Goal: Information Seeking & Learning: Learn about a topic

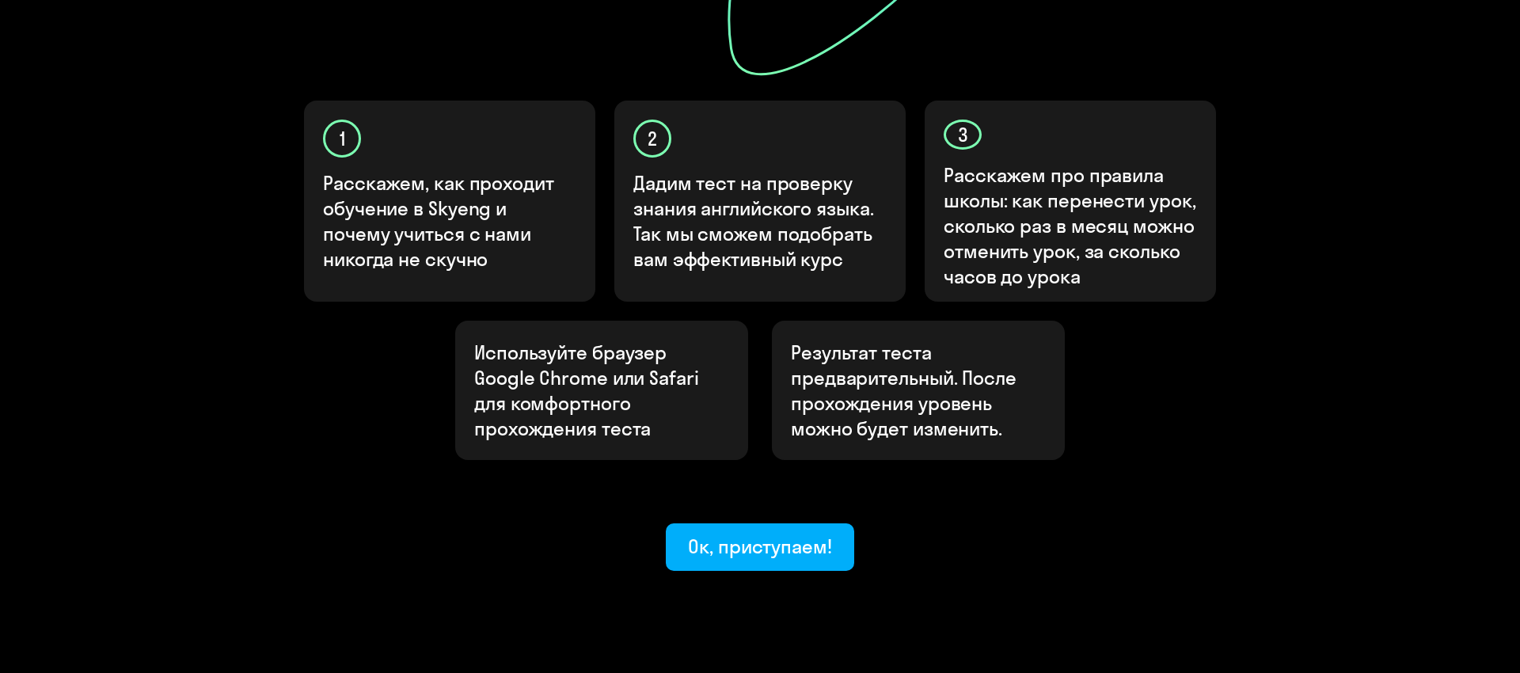
scroll to position [468, 0]
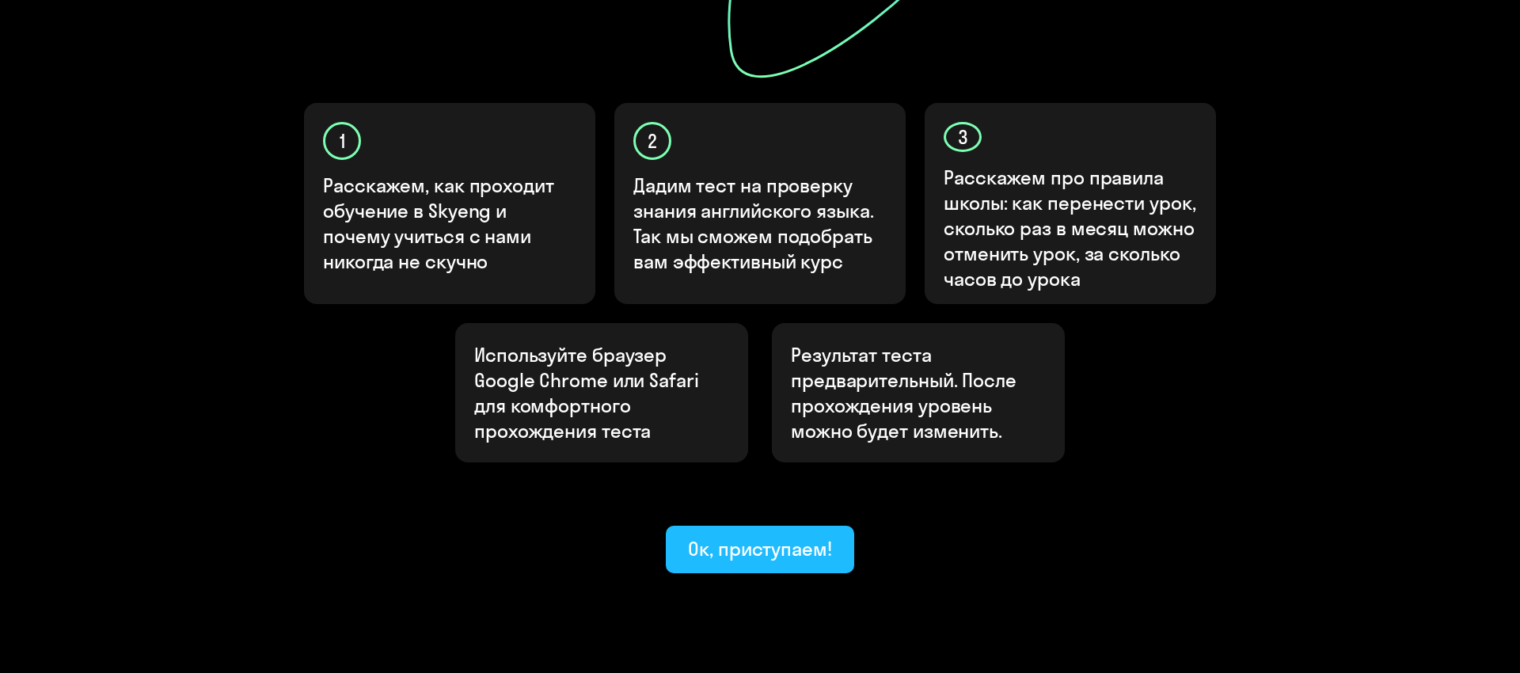
click at [765, 536] on div "Ок, приступаем!" at bounding box center [760, 548] width 144 height 25
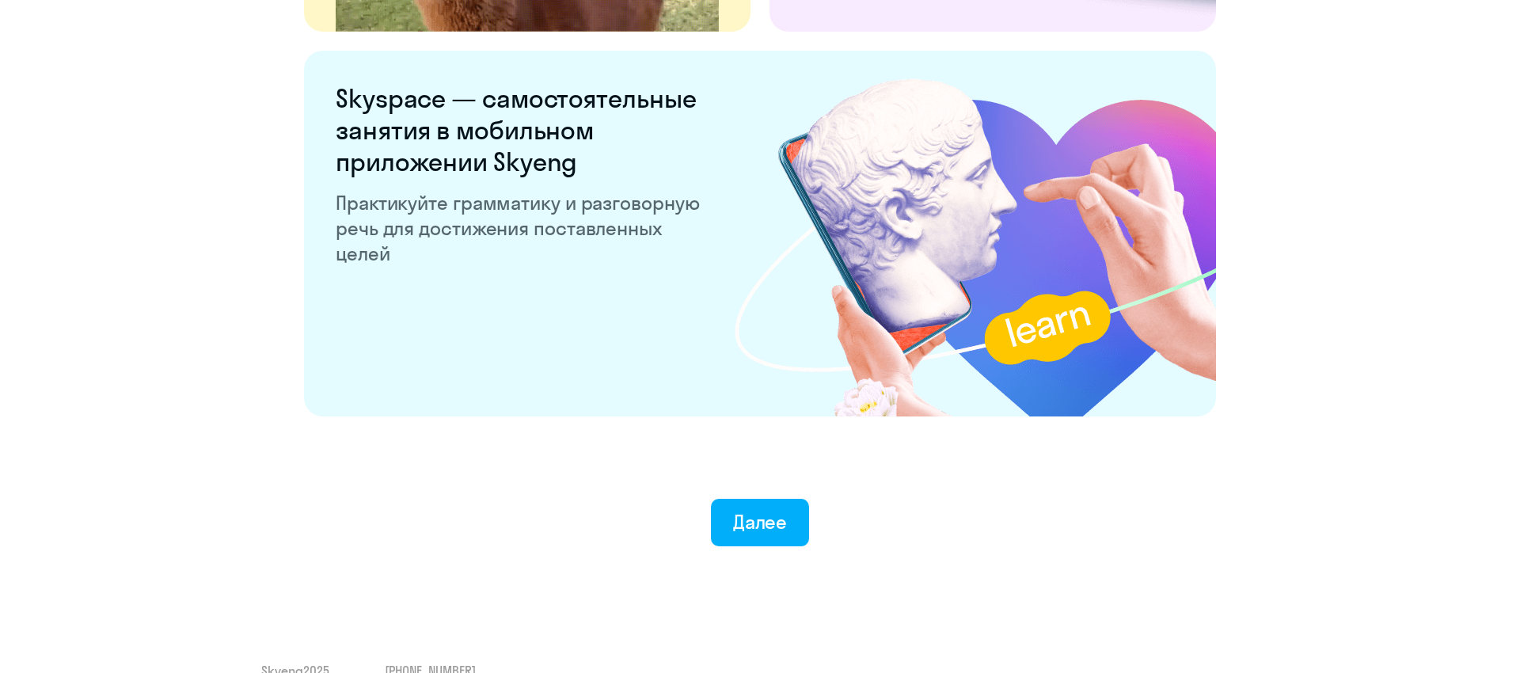
scroll to position [2995, 0]
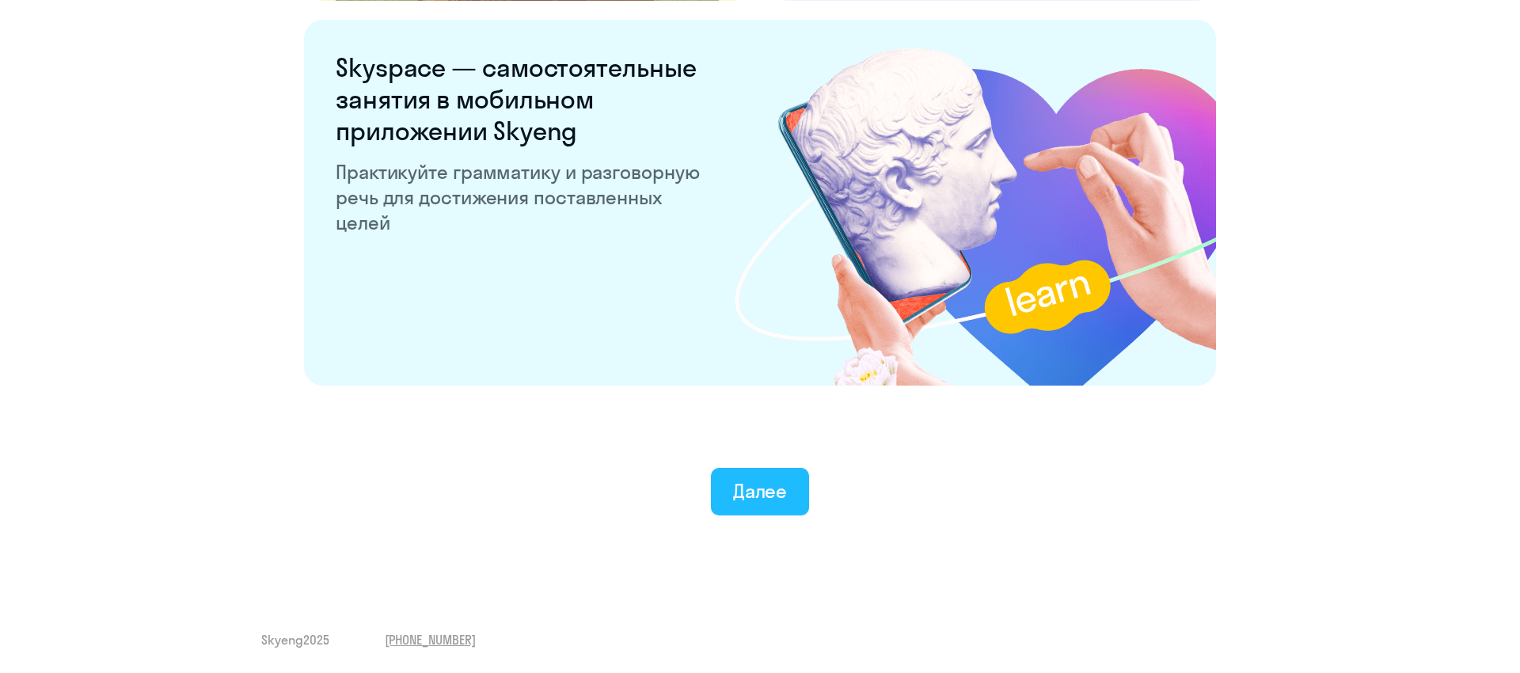
click at [733, 485] on div "Далее" at bounding box center [760, 490] width 55 height 25
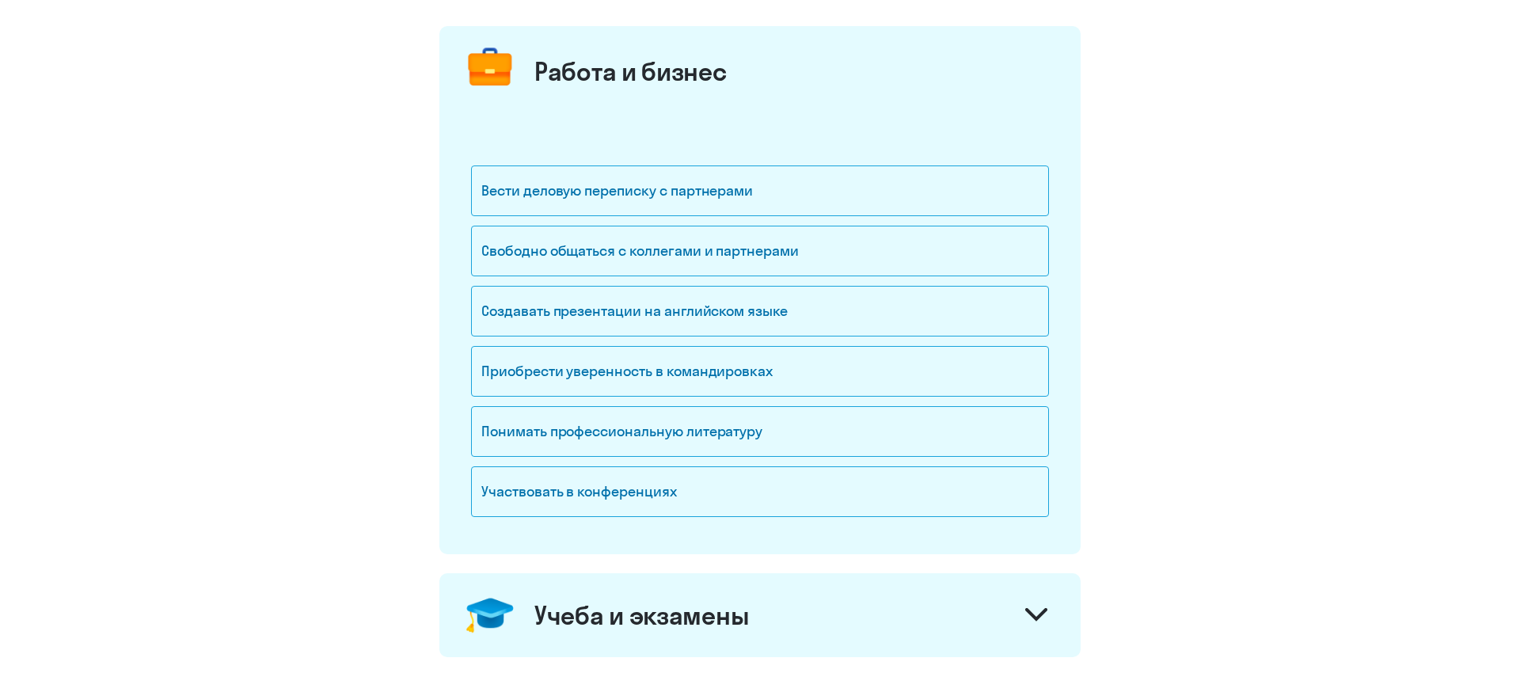
scroll to position [186, 0]
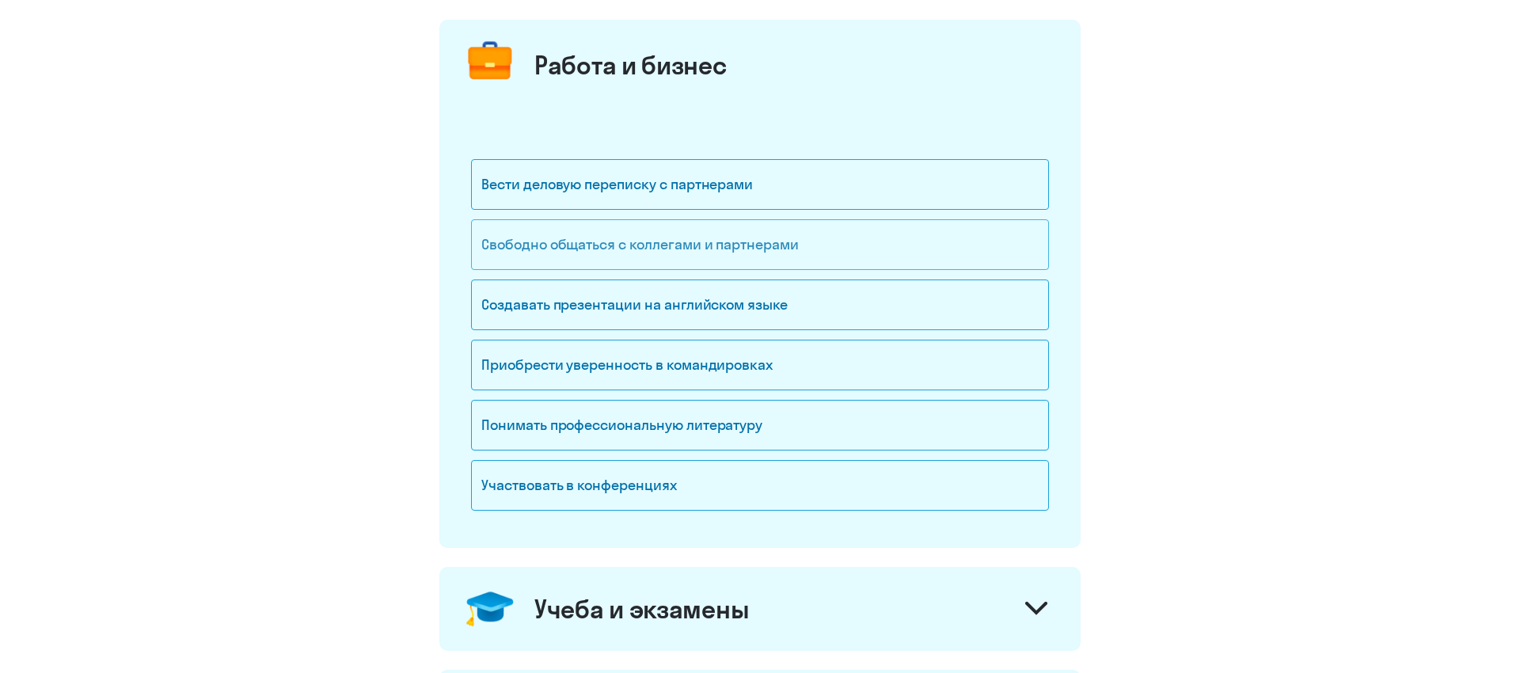
click at [670, 231] on div "Свободно общаться с коллегами и партнерами" at bounding box center [760, 244] width 578 height 51
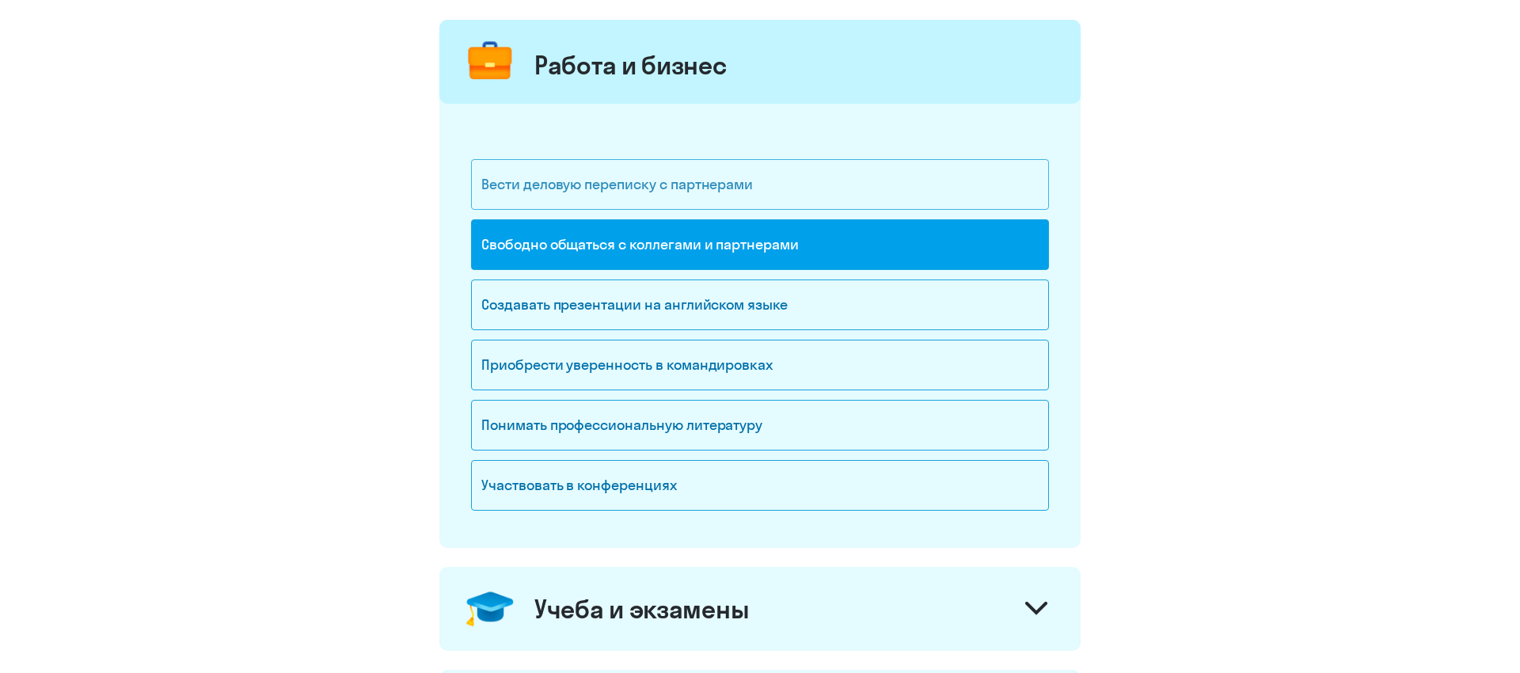
click at [693, 184] on div "Вести деловую переписку с партнерами" at bounding box center [760, 184] width 578 height 51
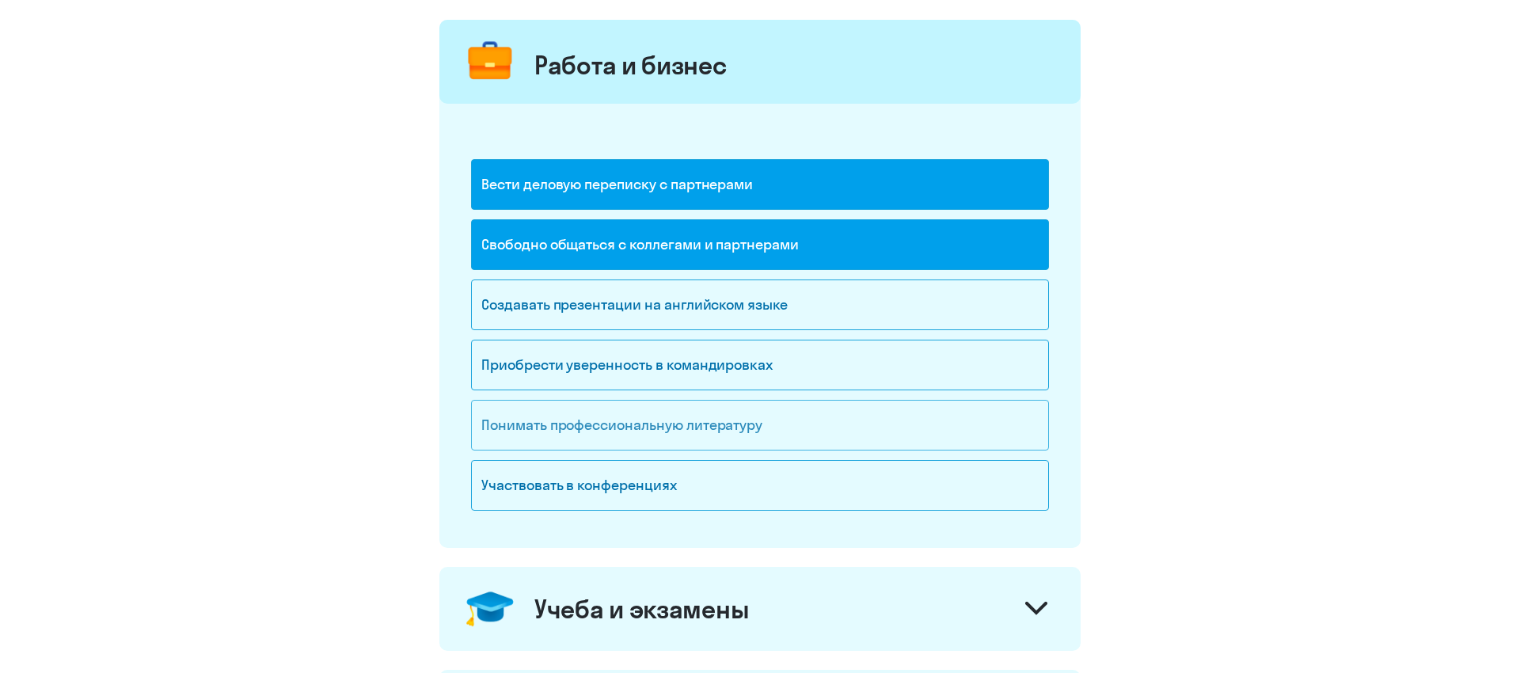
scroll to position [217, 0]
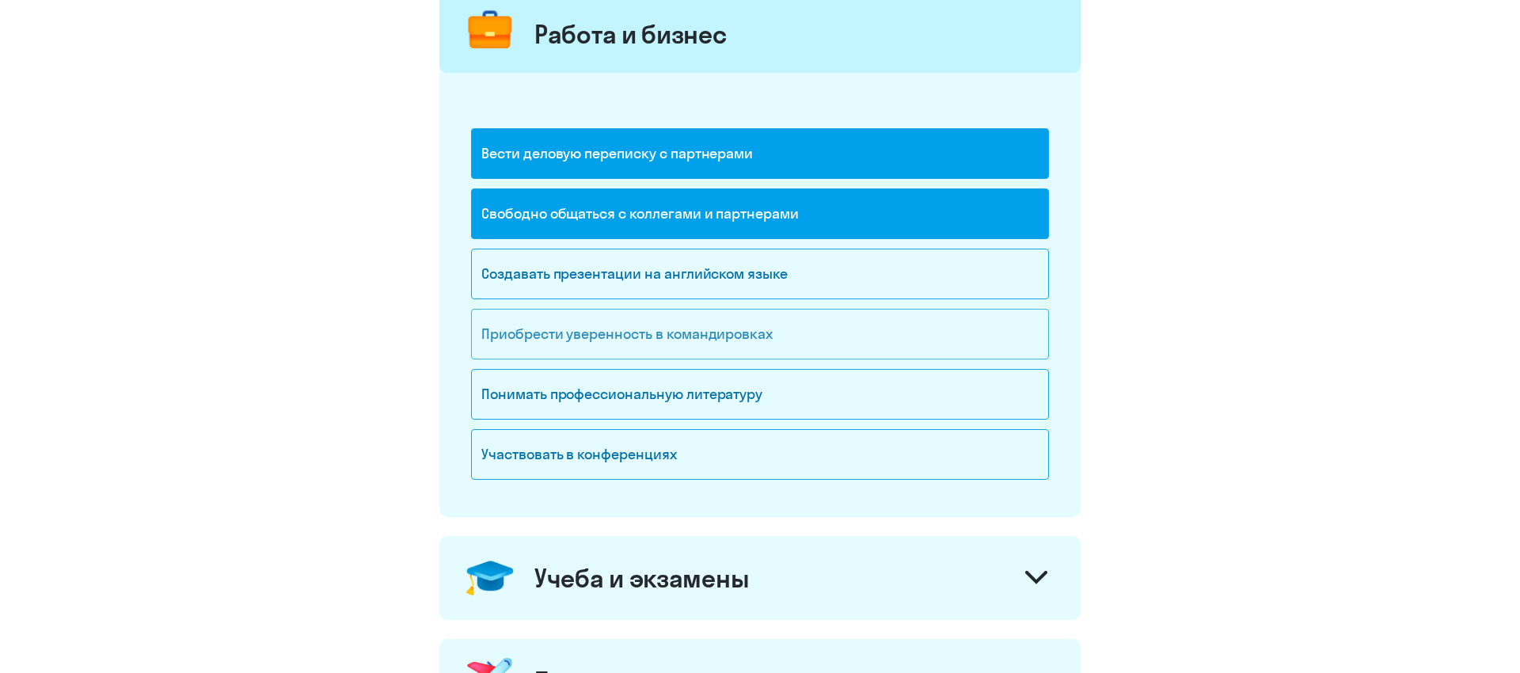
click at [671, 336] on div "Приобрести уверенность в командировках" at bounding box center [760, 334] width 578 height 51
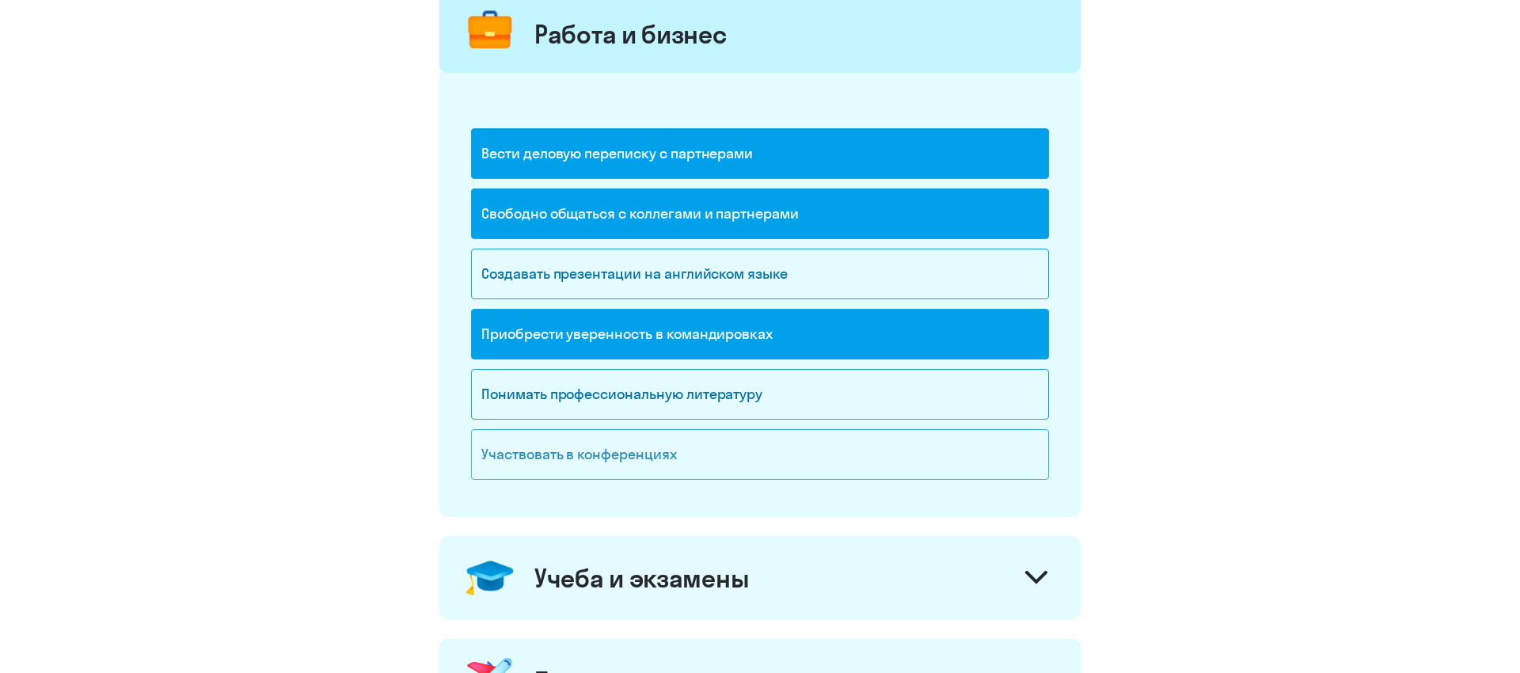
click at [606, 467] on div "Участвовать в конференциях" at bounding box center [760, 454] width 578 height 51
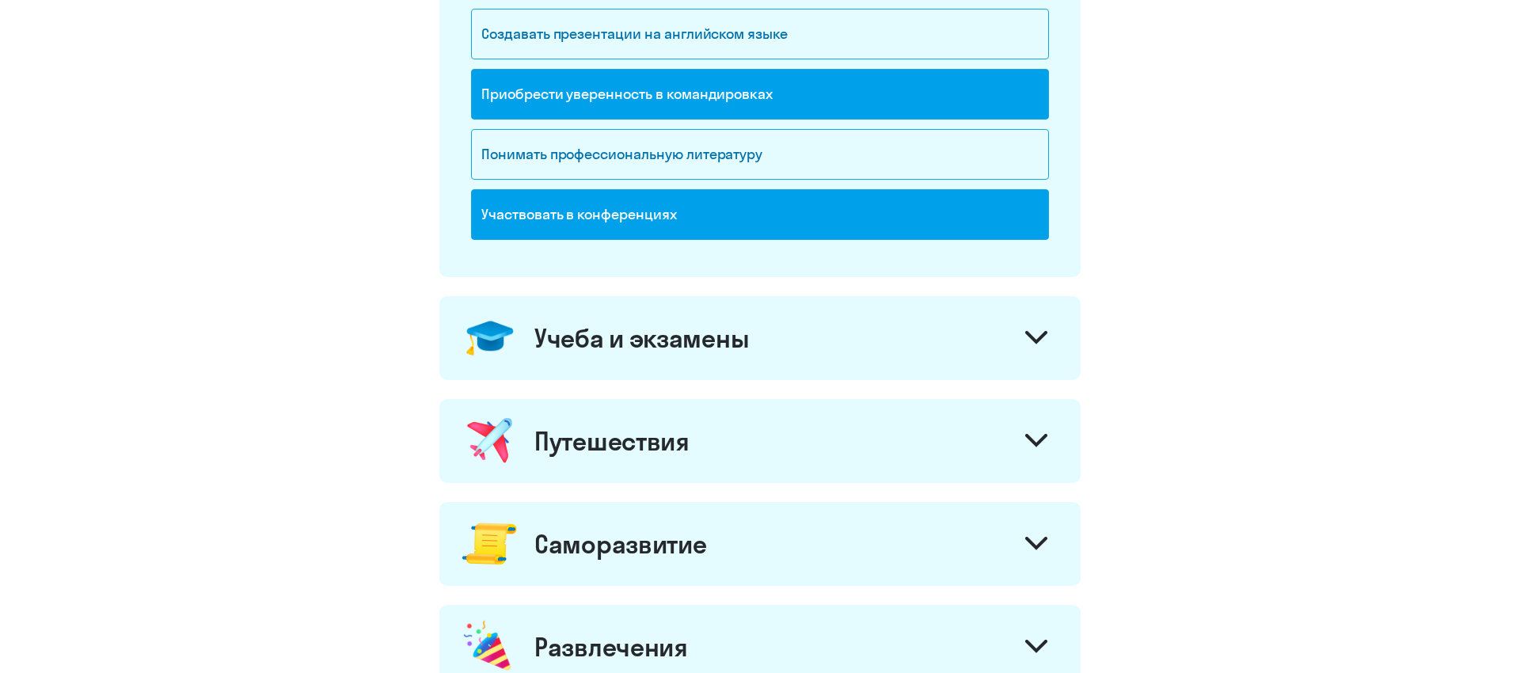
scroll to position [459, 0]
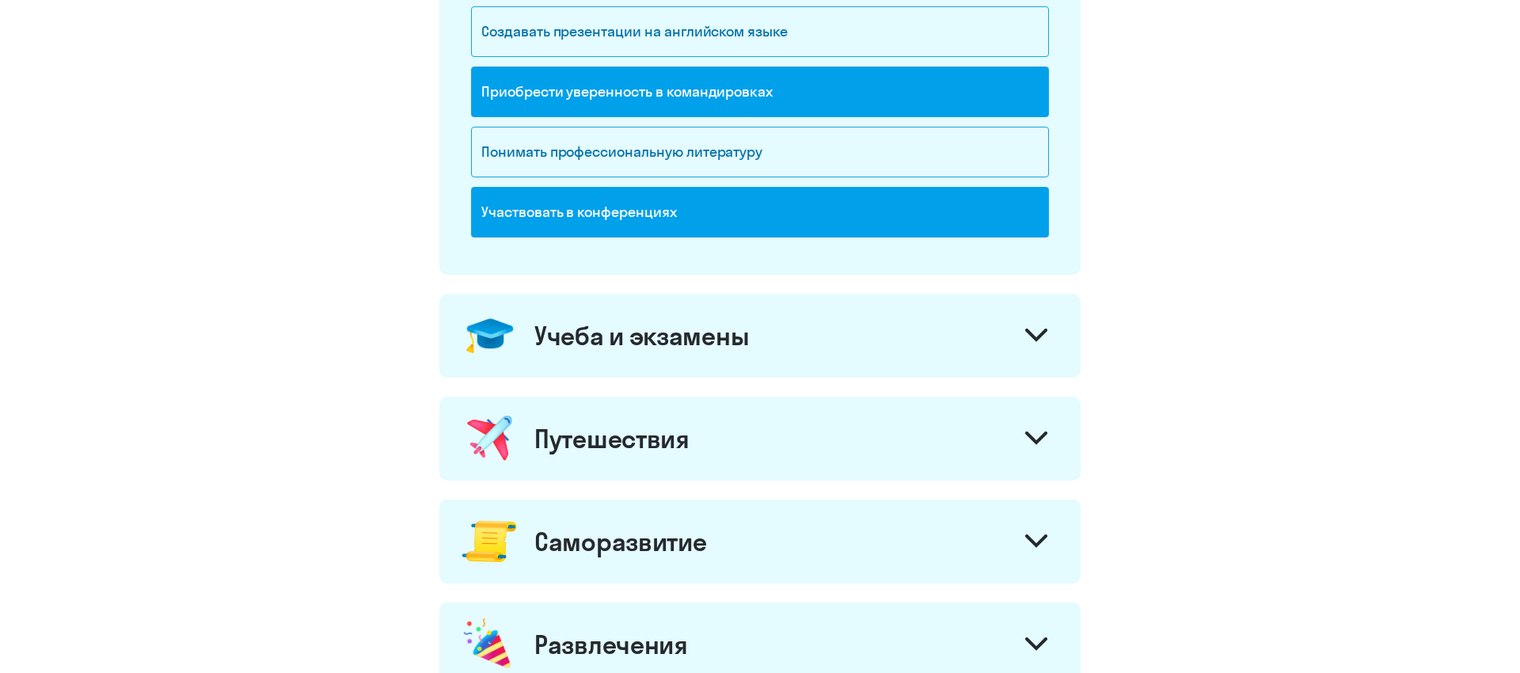
click at [685, 332] on div "Учеба и экзамены" at bounding box center [641, 336] width 214 height 32
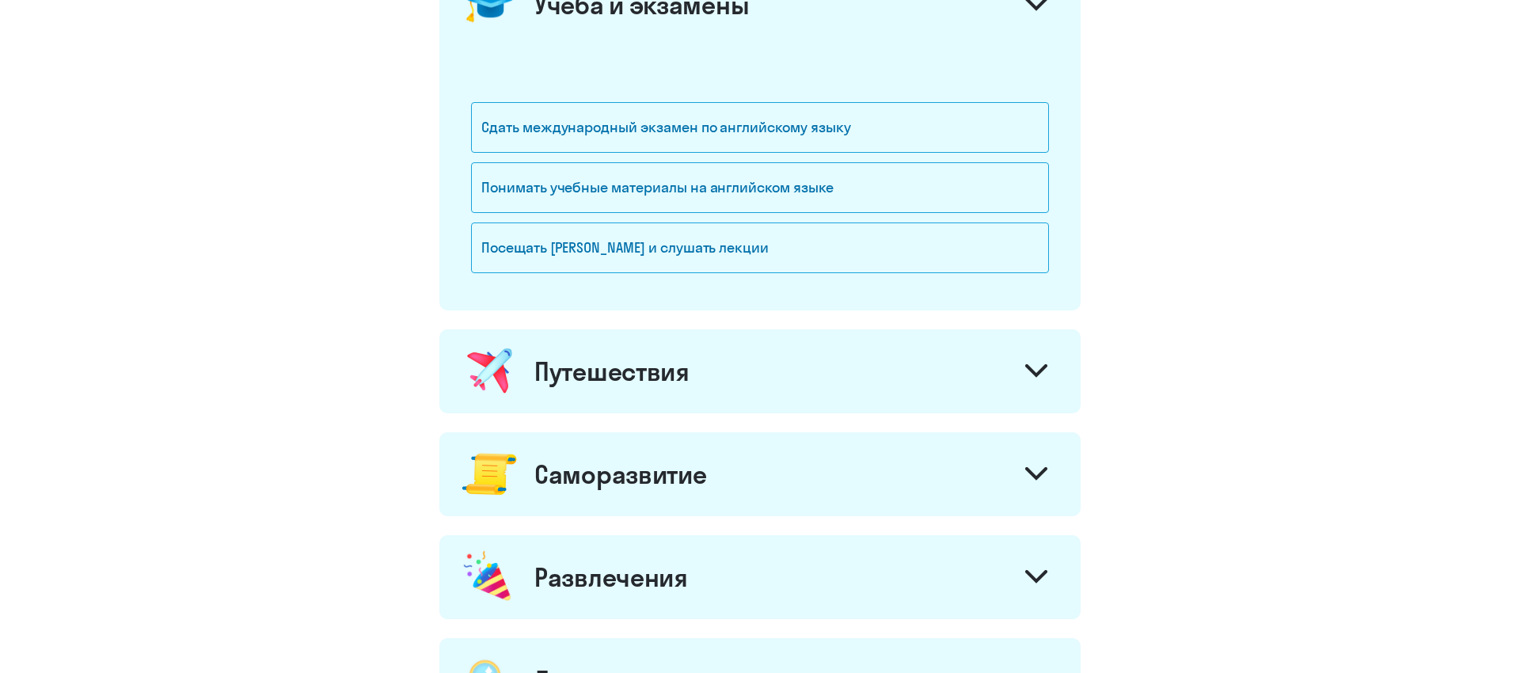
scroll to position [793, 0]
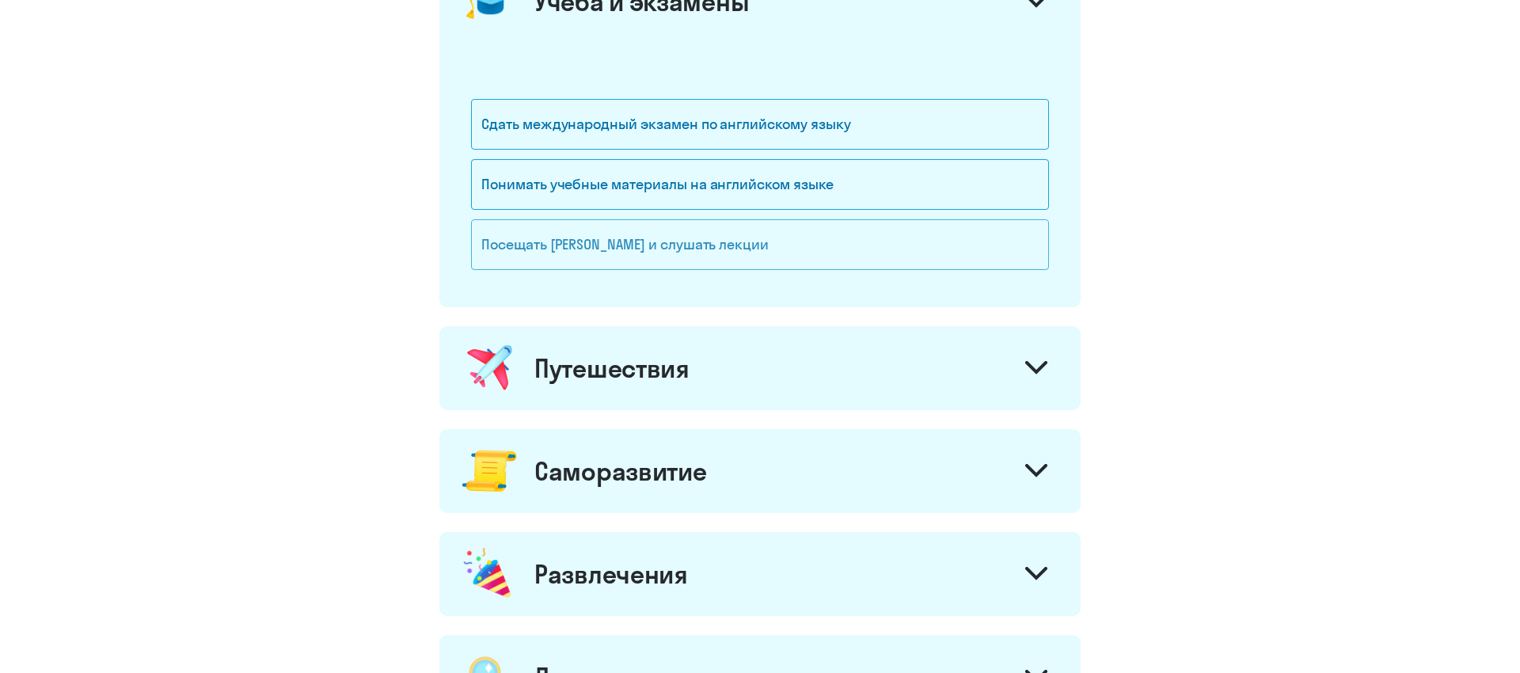
click at [746, 239] on div "Посещать [PERSON_NAME] и слушать лекции" at bounding box center [760, 244] width 578 height 51
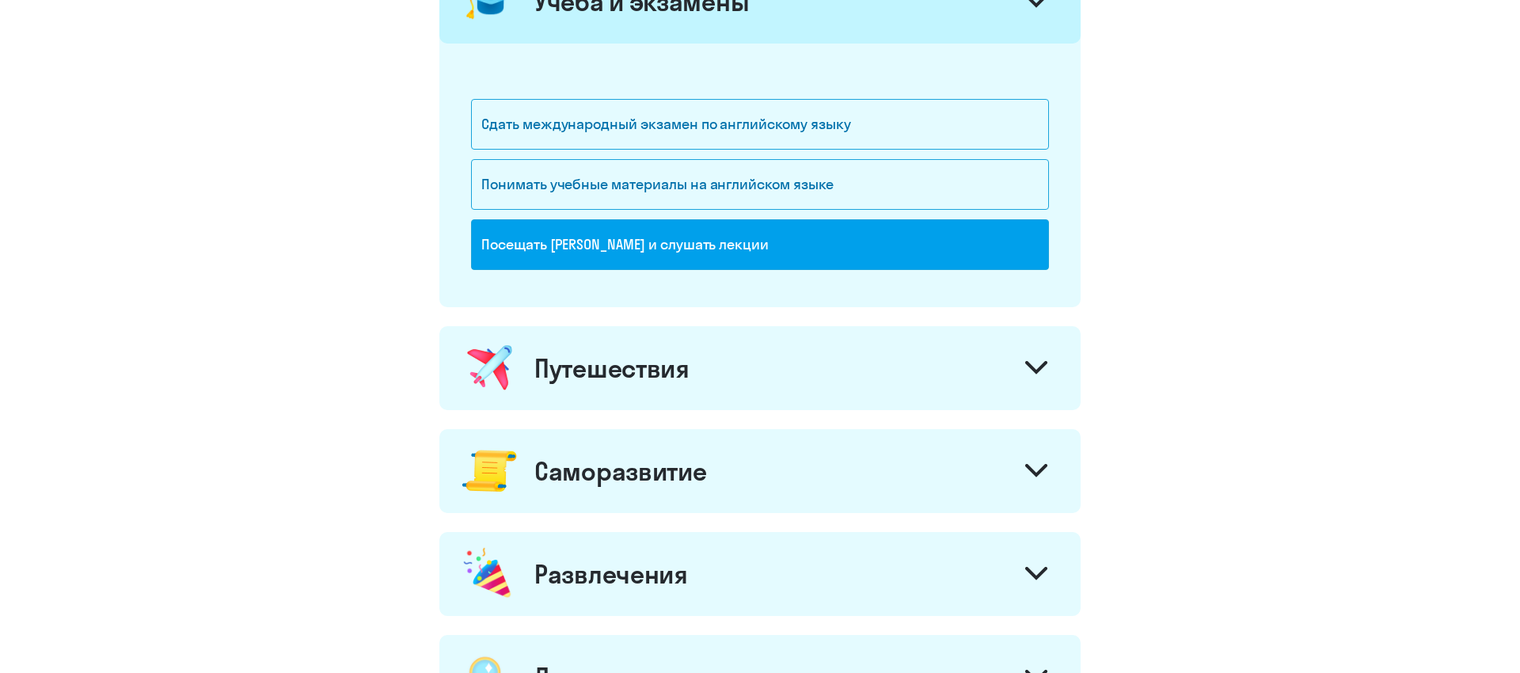
click at [667, 362] on div "Путешествия" at bounding box center [611, 368] width 155 height 32
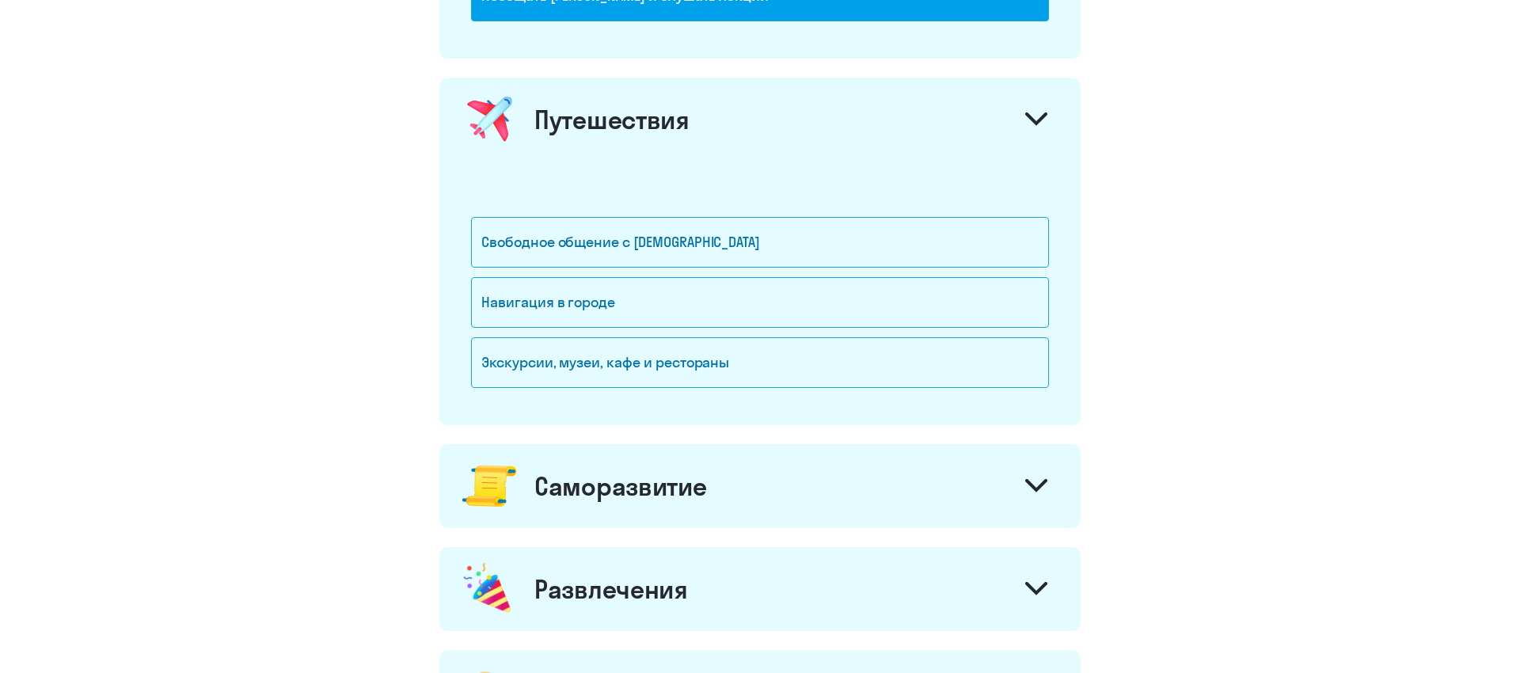
scroll to position [1075, 0]
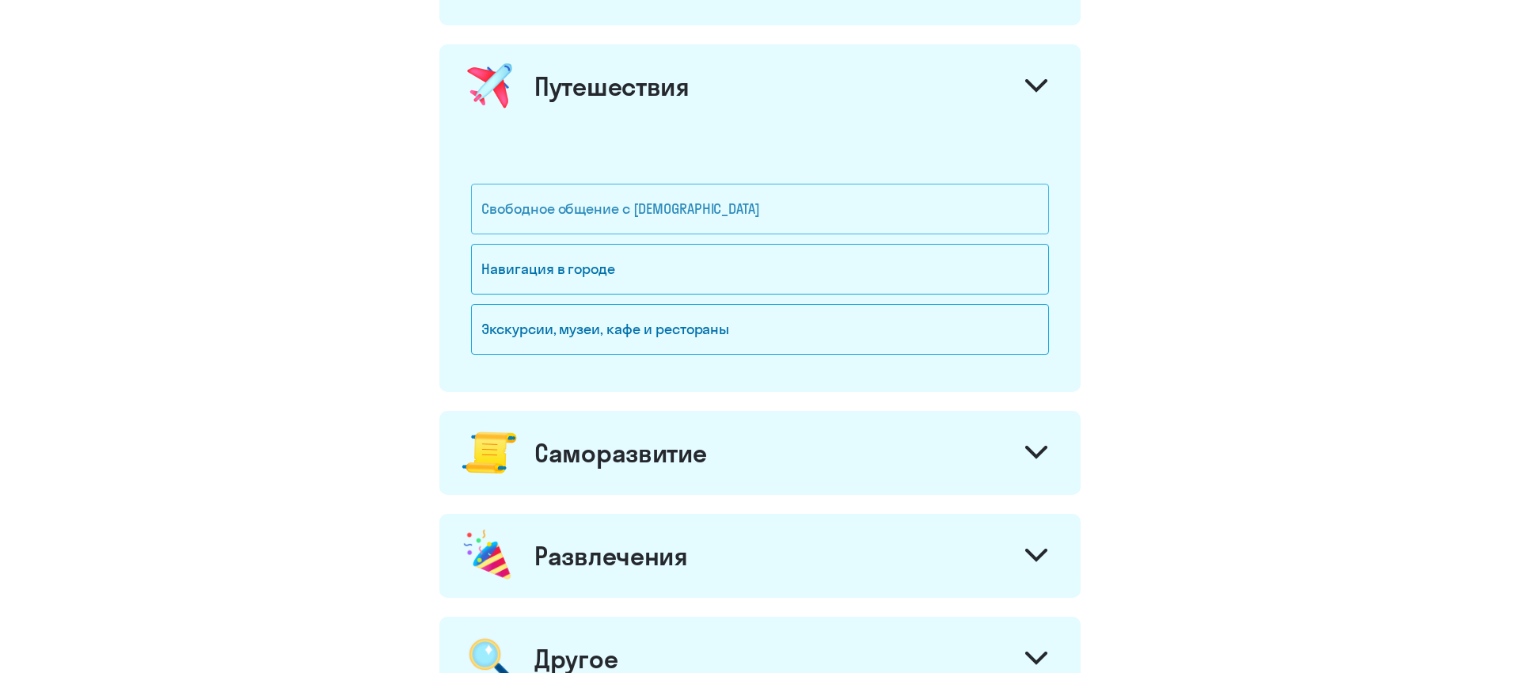
click at [715, 219] on div "Свободное общение с [DEMOGRAPHIC_DATA]" at bounding box center [760, 209] width 578 height 51
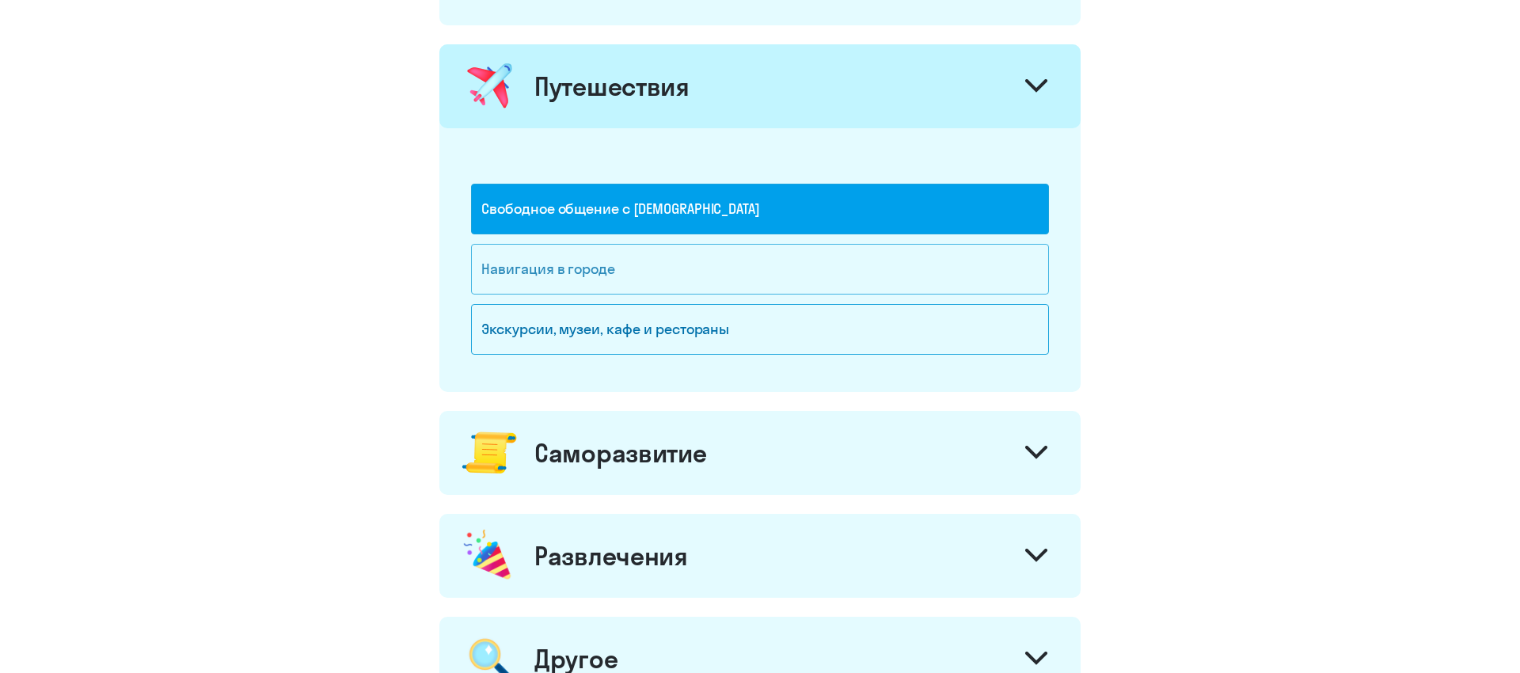
click at [667, 266] on div "Навигация в городе" at bounding box center [760, 269] width 578 height 51
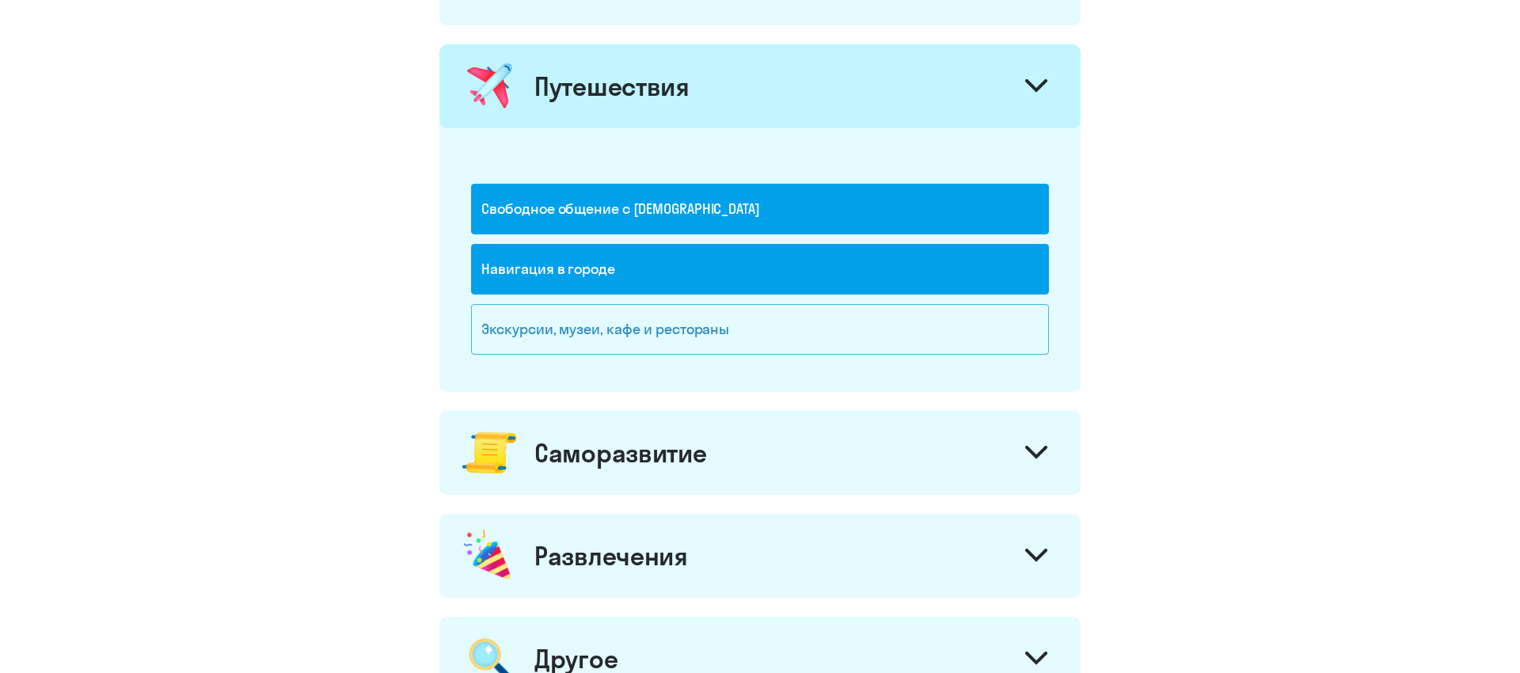
click at [643, 317] on div "Экскурсии, музеи, кафе и рестораны" at bounding box center [760, 329] width 578 height 51
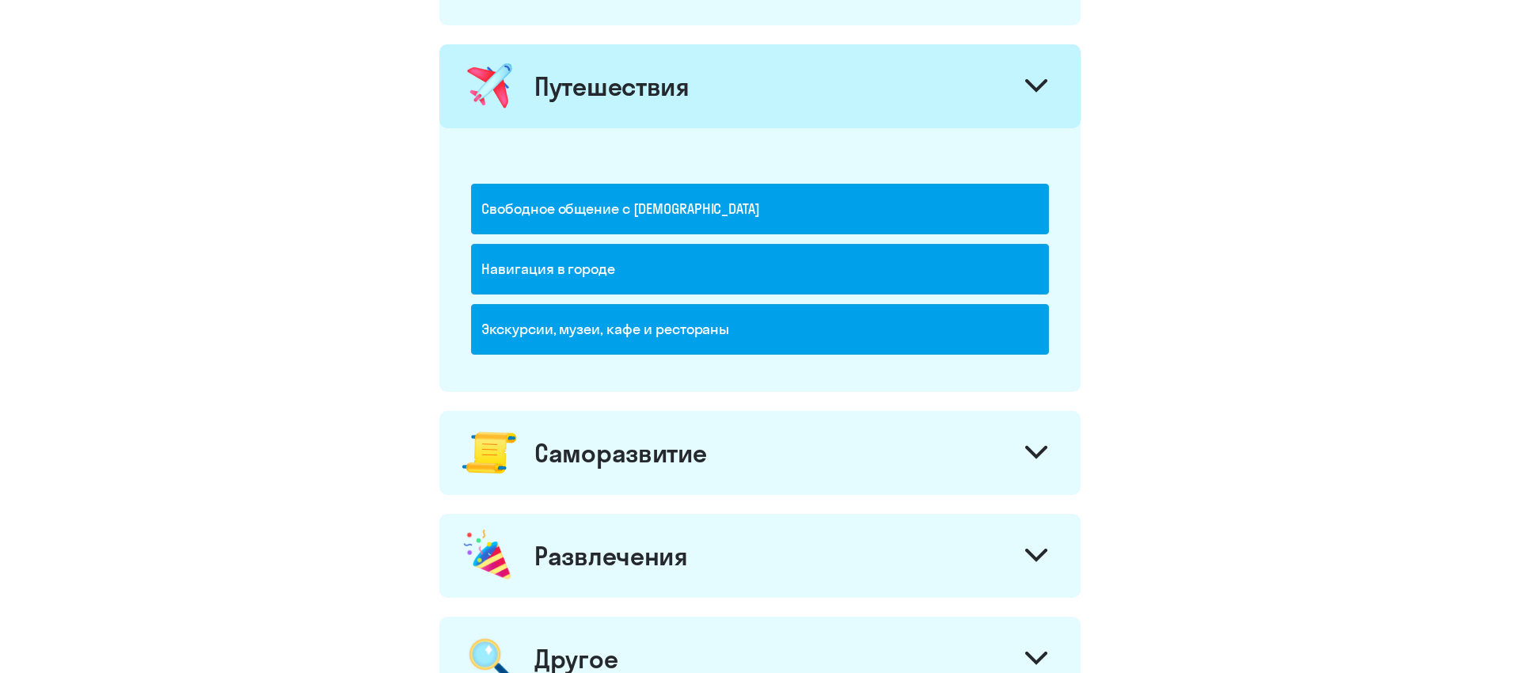
click at [595, 438] on div "Саморазвитие" at bounding box center [620, 453] width 172 height 32
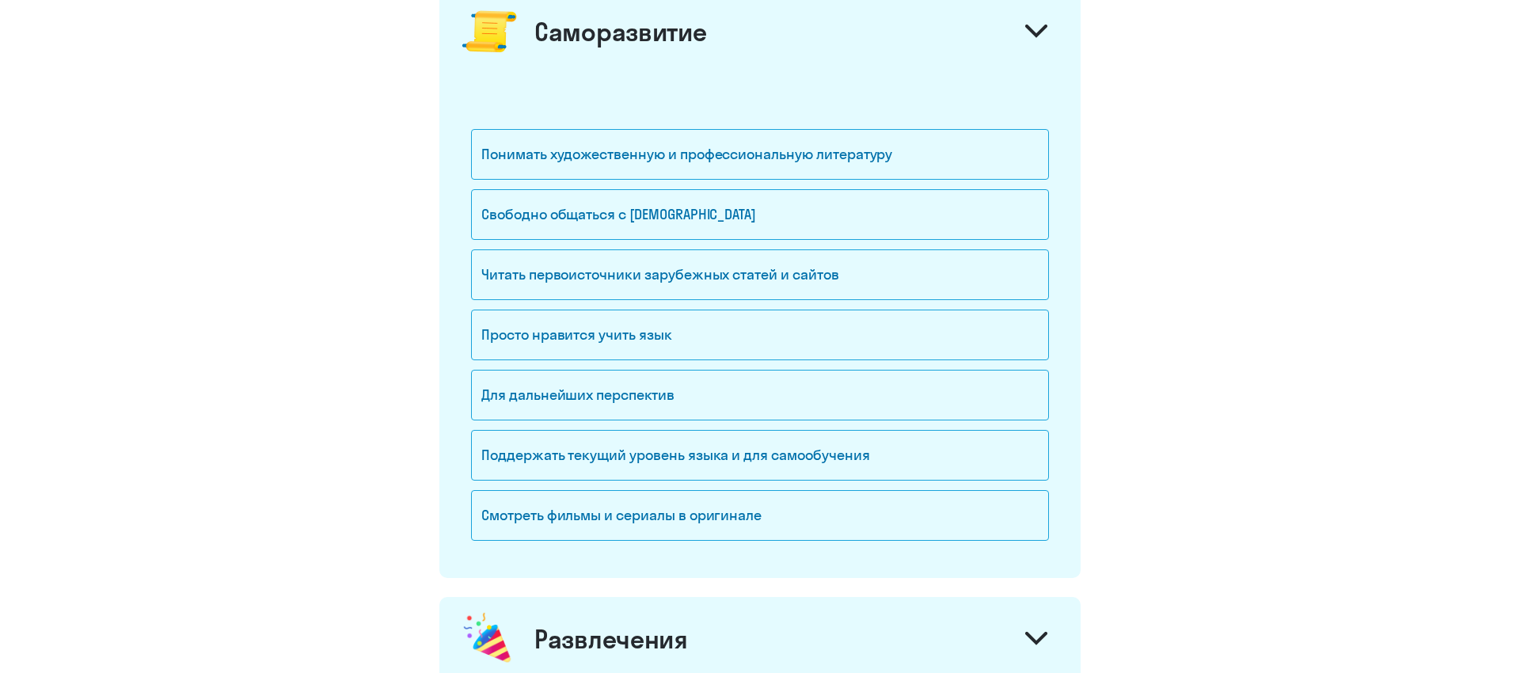
scroll to position [1497, 0]
click at [765, 155] on div "Понимать художественную и профессиональную литературу" at bounding box center [760, 152] width 578 height 51
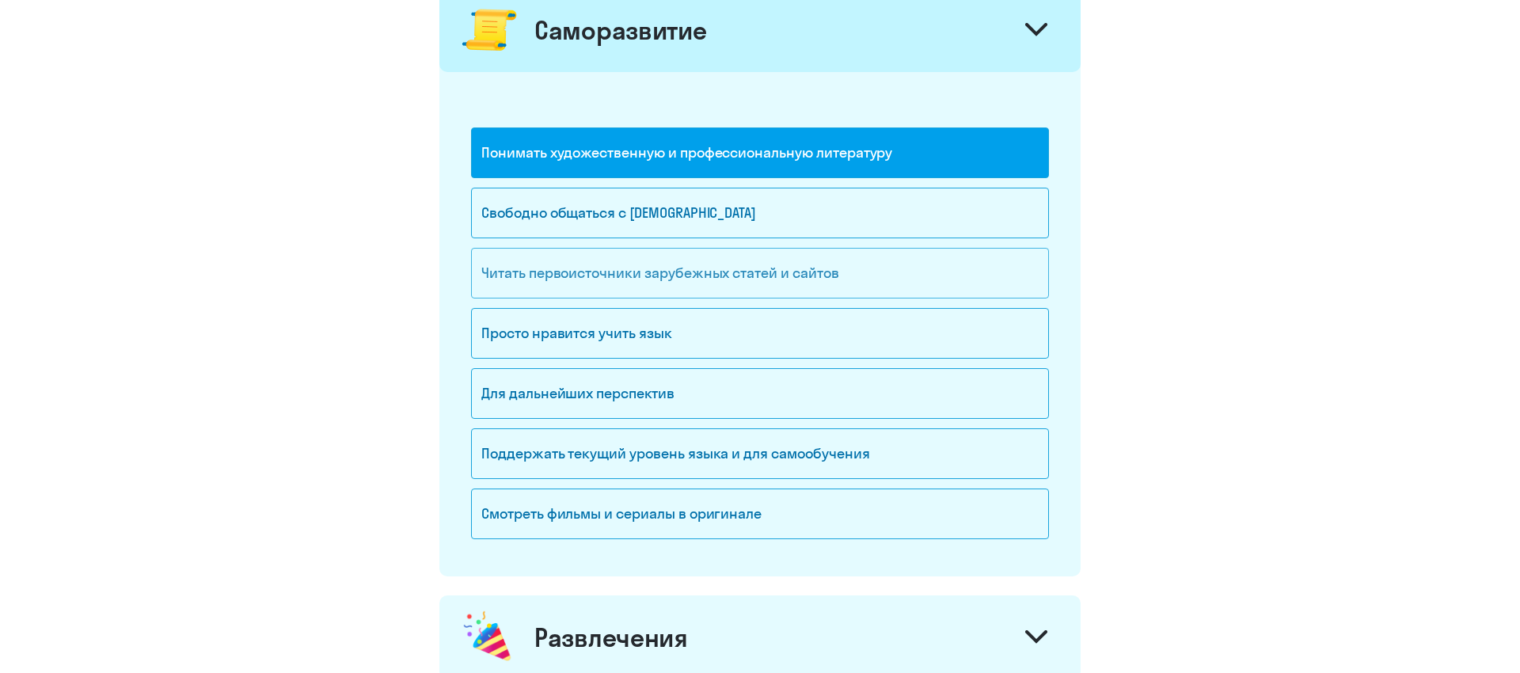
click at [704, 277] on div "Читать первоисточники зарубежных статей и сайтов" at bounding box center [760, 273] width 578 height 51
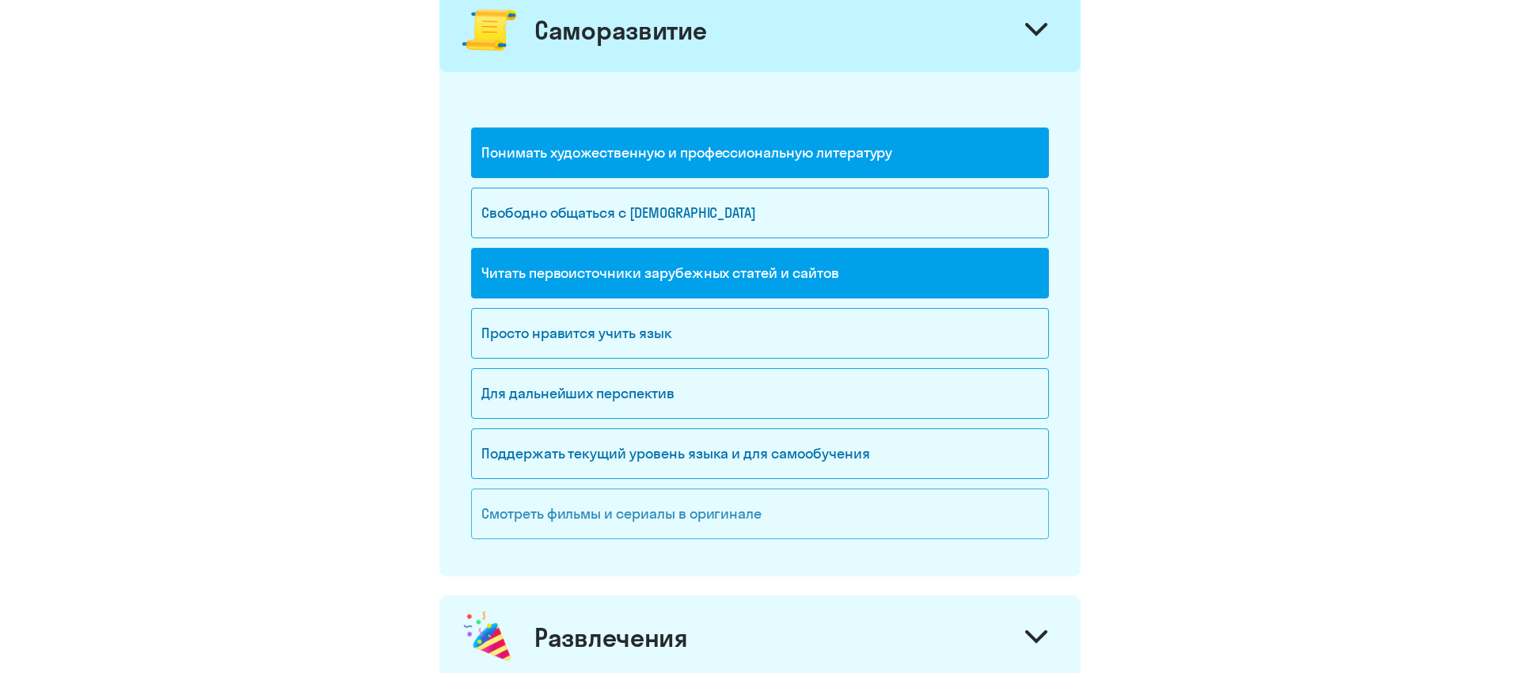
click at [607, 518] on div "Смотреть фильмы и сериалы в оригинале" at bounding box center [760, 513] width 578 height 51
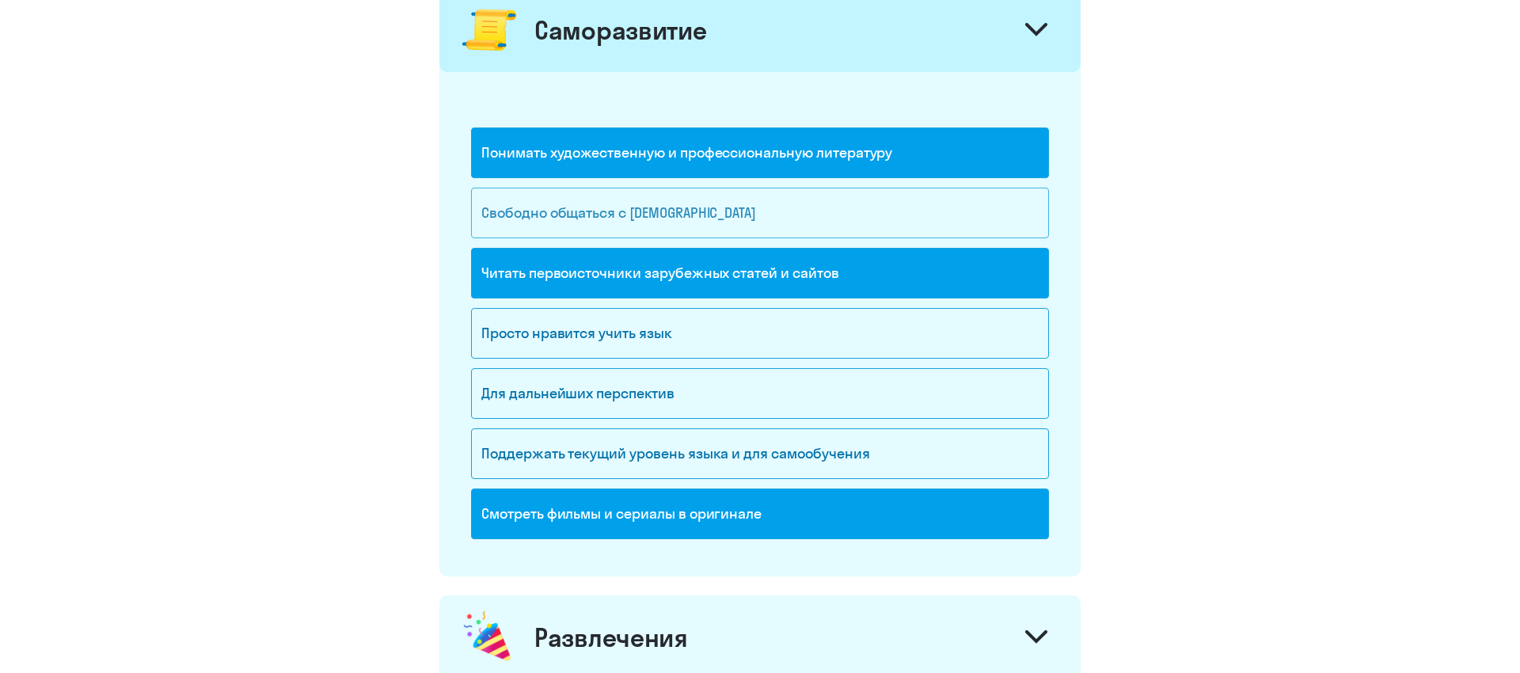
click at [704, 214] on div "Свободно общаться с [DEMOGRAPHIC_DATA]" at bounding box center [760, 213] width 578 height 51
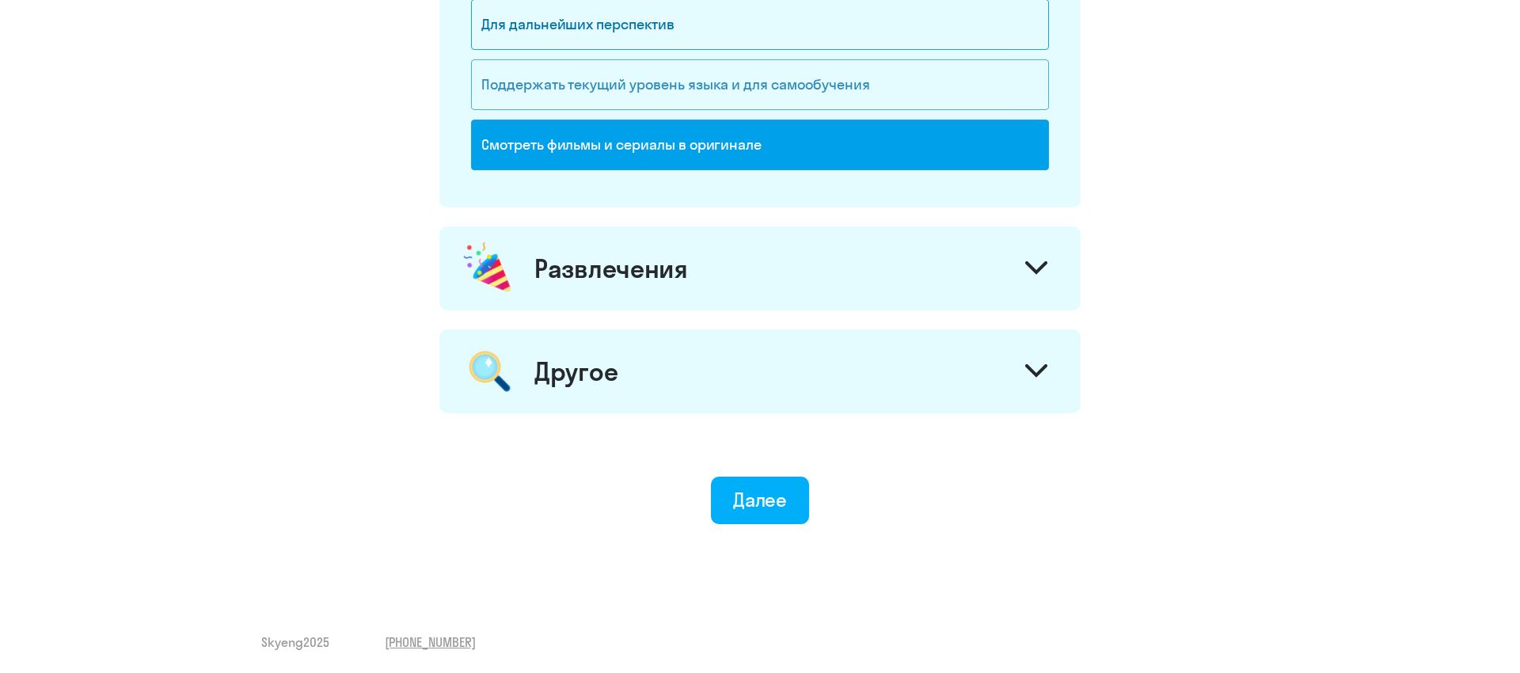
scroll to position [1869, 0]
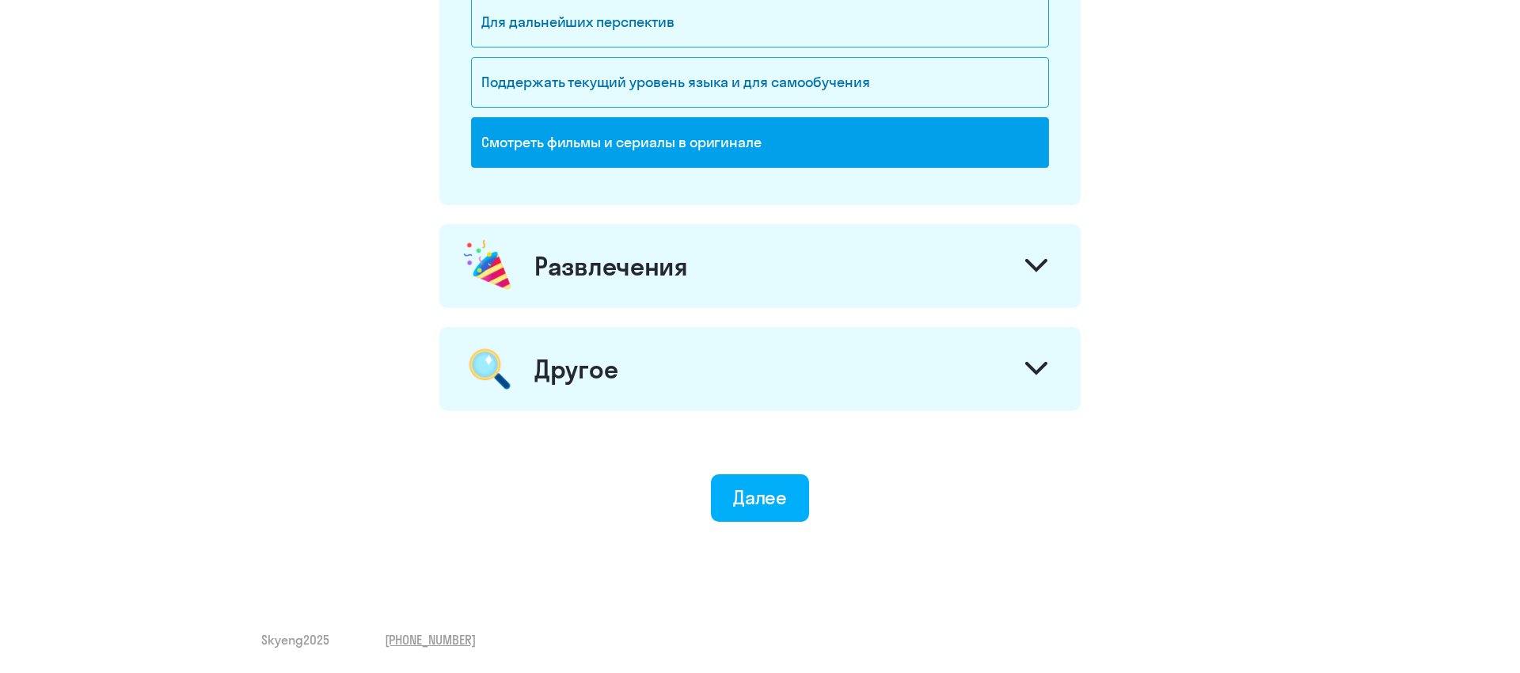
click at [680, 260] on div "Развлечения" at bounding box center [611, 266] width 154 height 32
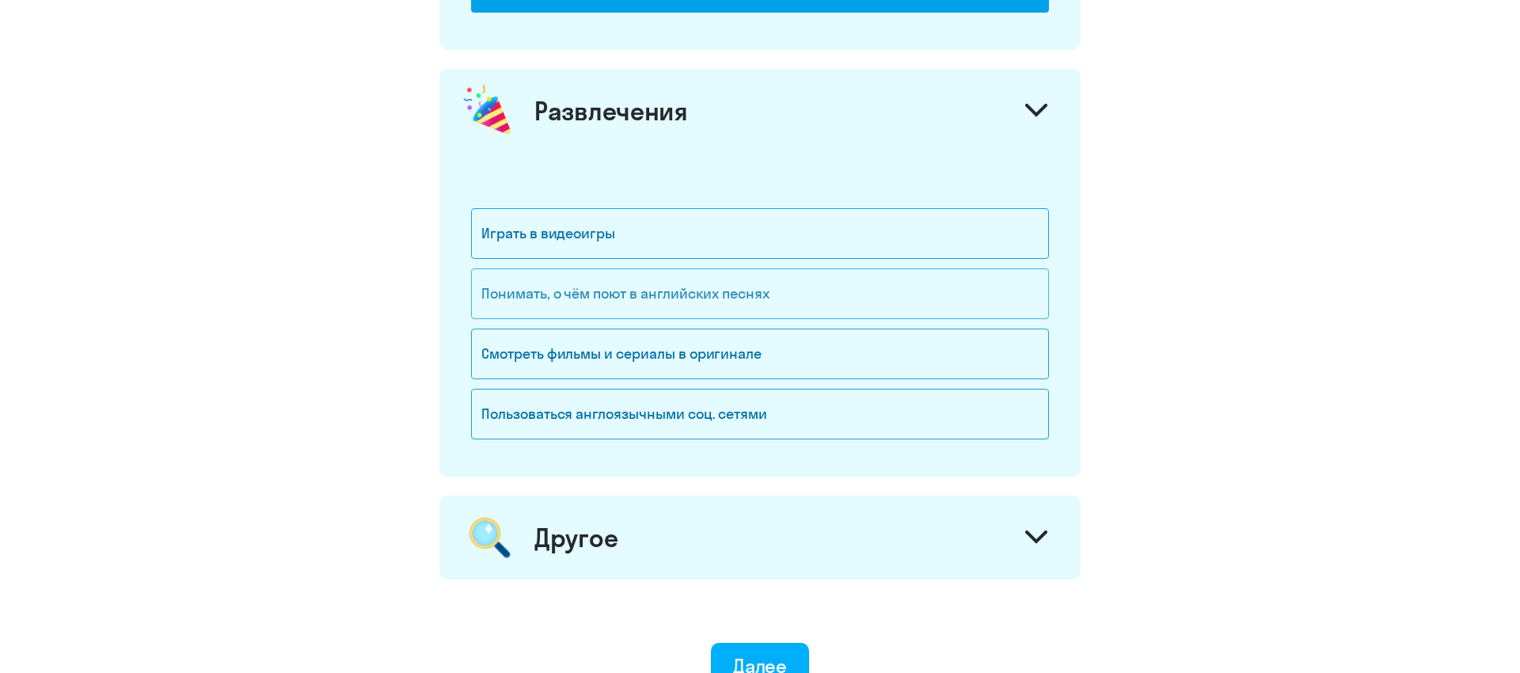
scroll to position [2031, 0]
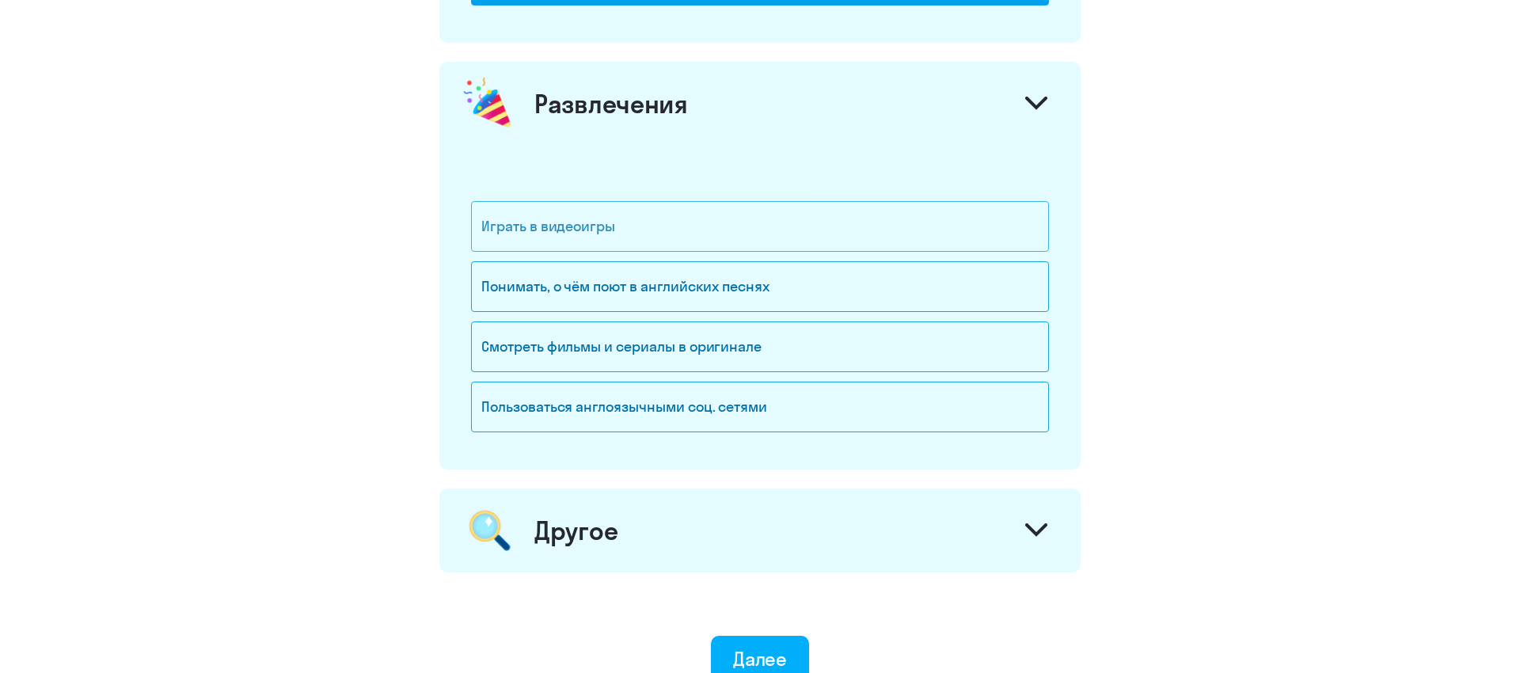
click at [665, 219] on div "Играть в видеоигры" at bounding box center [760, 226] width 578 height 51
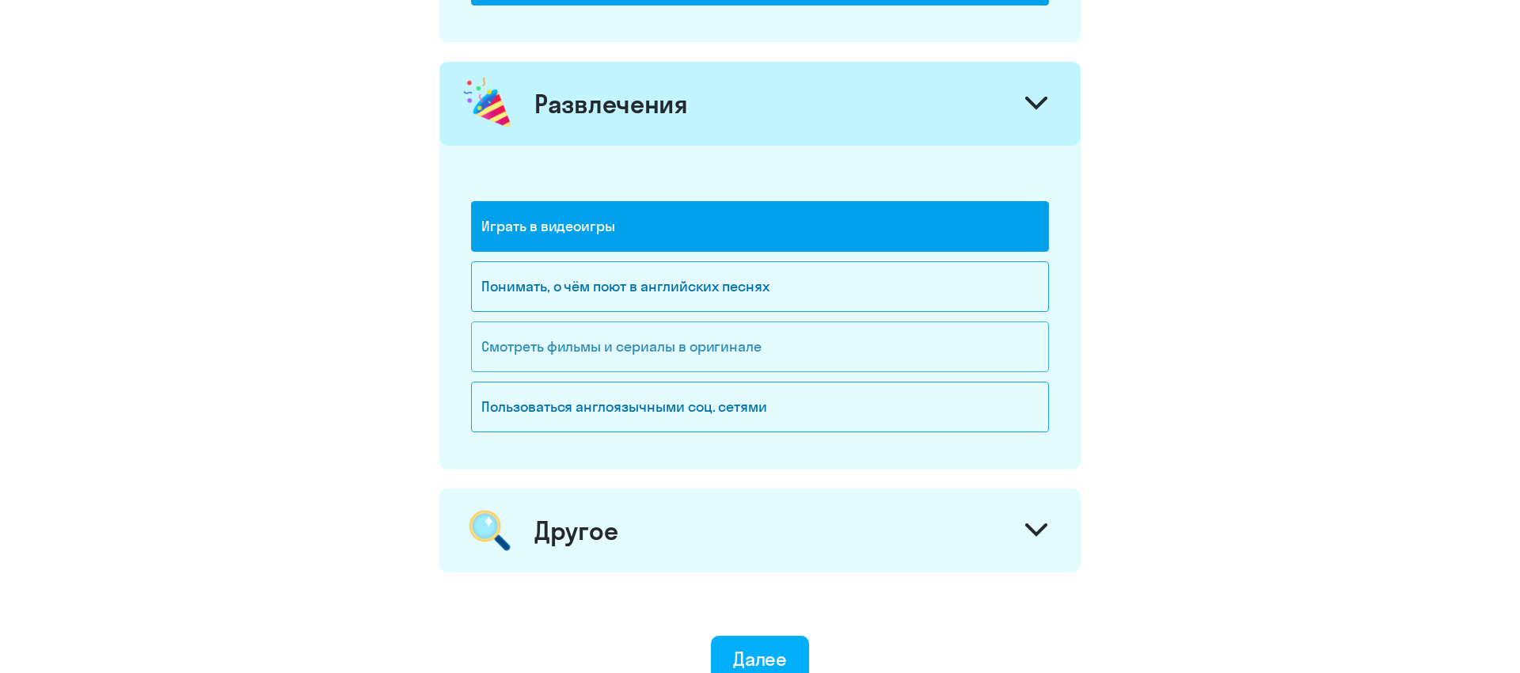
click at [636, 352] on div "Смотреть фильмы и сериалы в оригинале" at bounding box center [760, 346] width 578 height 51
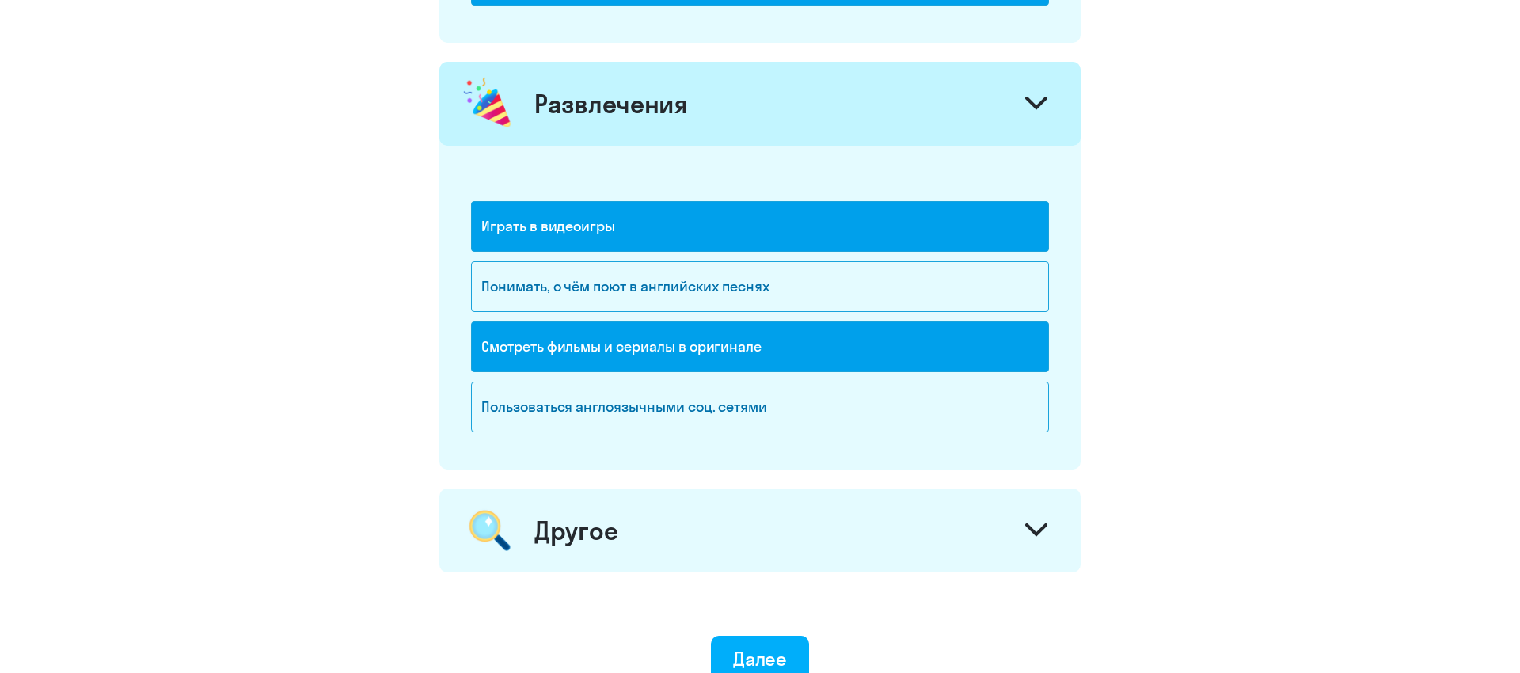
click at [587, 549] on div "Другое" at bounding box center [759, 530] width 641 height 84
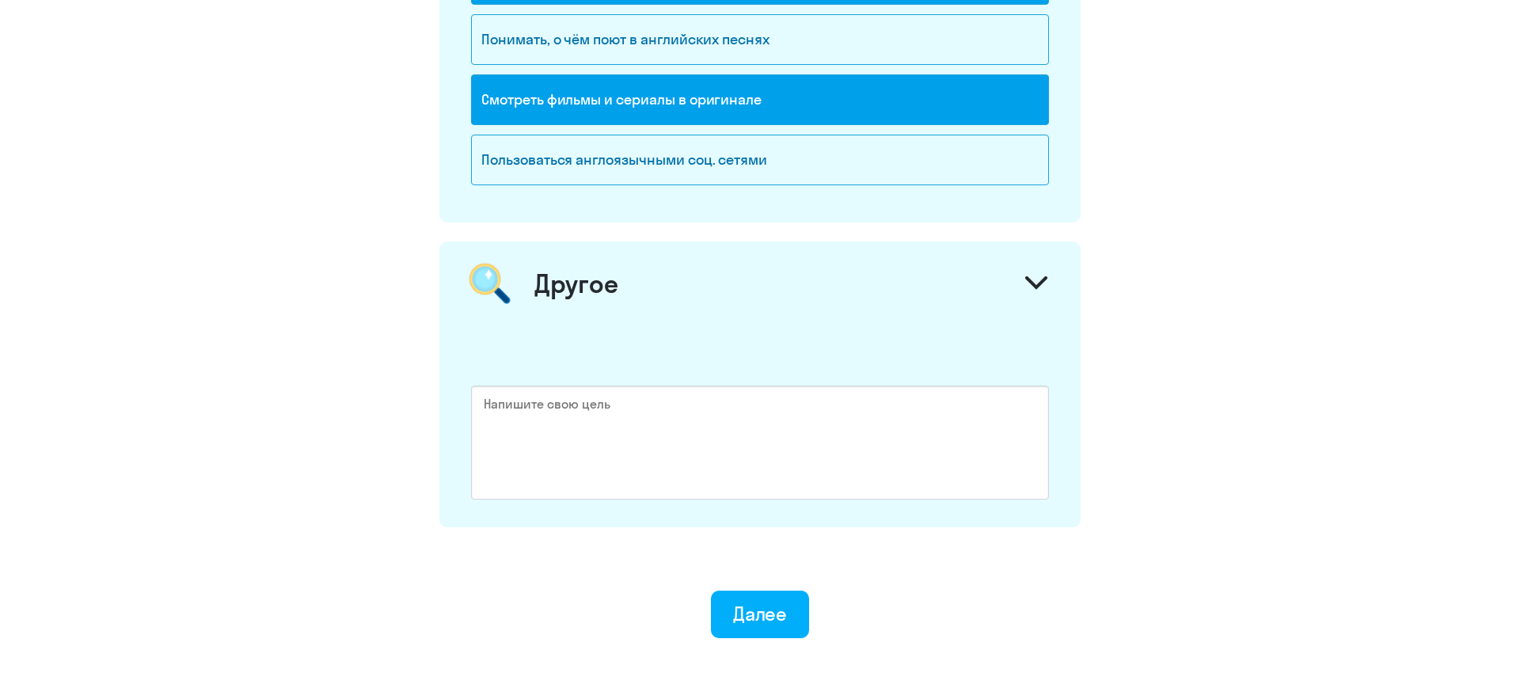
scroll to position [2279, 0]
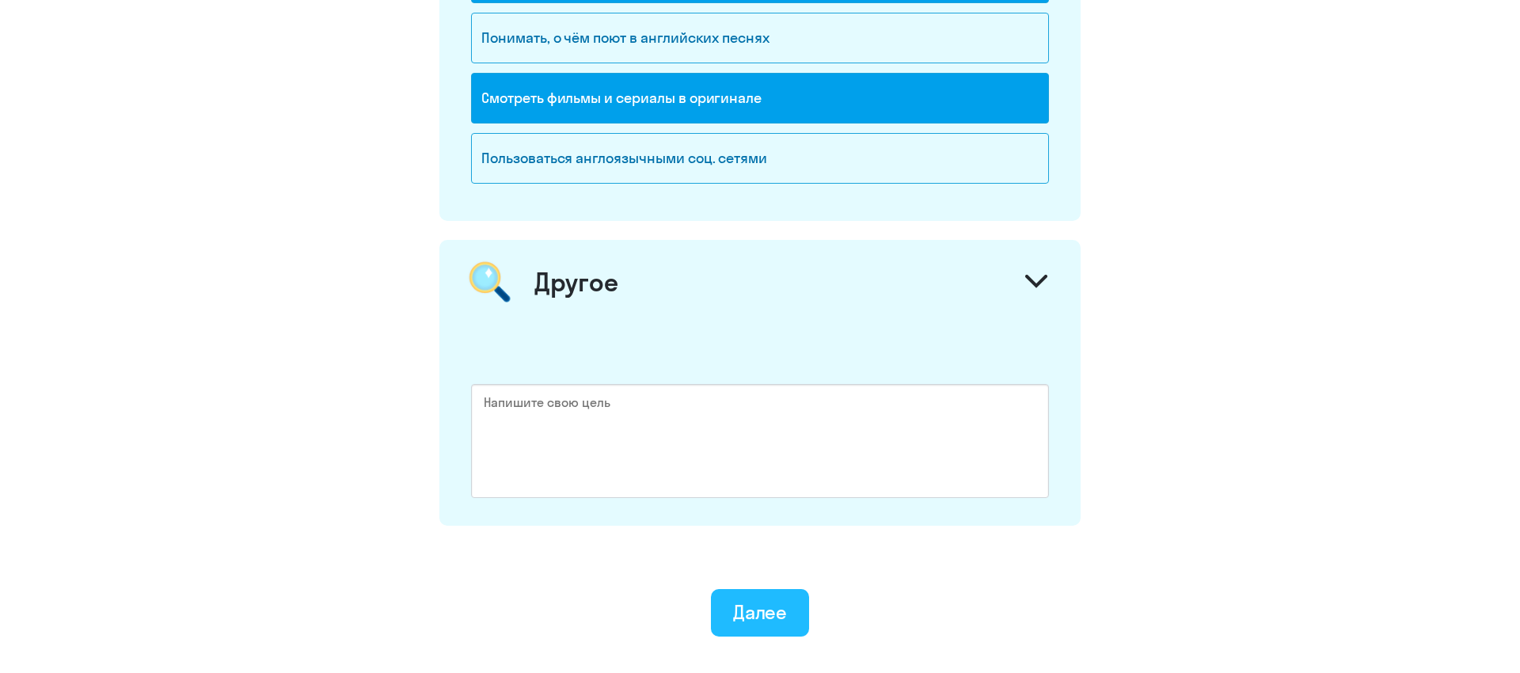
click at [779, 617] on div "Далее" at bounding box center [760, 611] width 55 height 25
